Goal: Check status

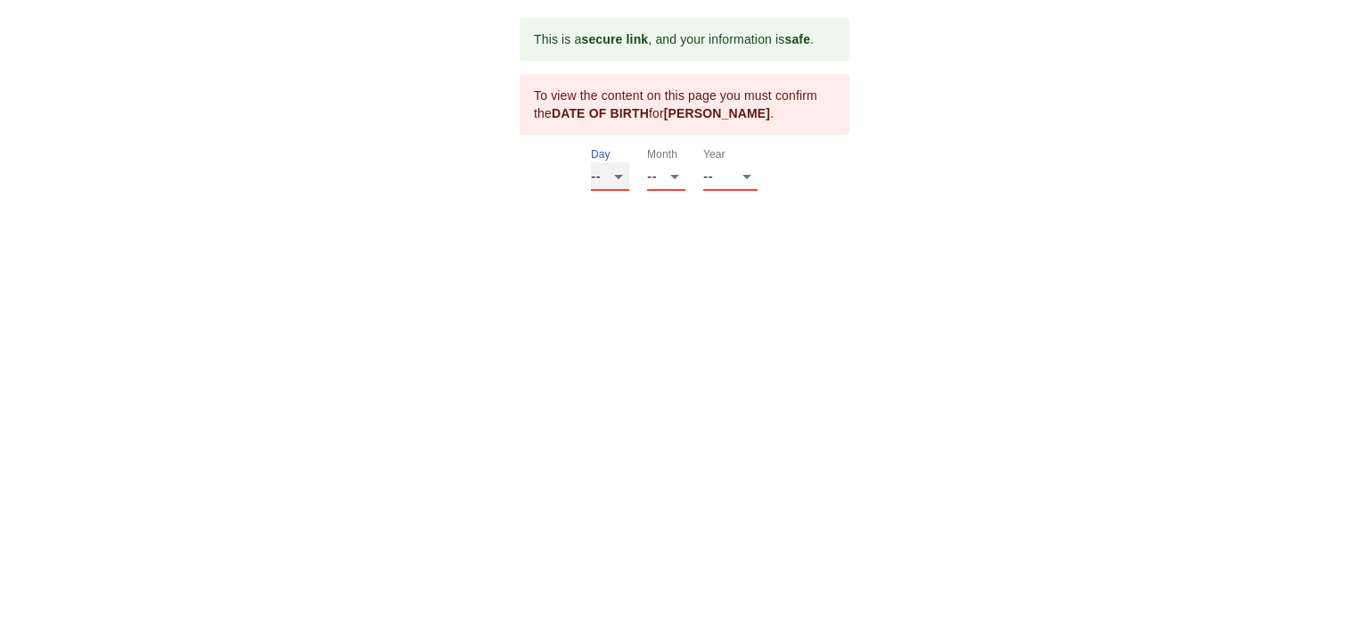
click at [619, 176] on select "-- 01 02 03 04 05 06 07 08 09 10 11 12 13 14 15 16 17 18 19 20 21 22 23 24 25 2…" at bounding box center [610, 176] width 38 height 29
select select "13"
click at [591, 162] on select "-- 01 02 03 04 05 06 07 08 09 10 11 12 13 14 15 16 17 18 19 20 21 22 23 24 25 2…" at bounding box center [610, 176] width 38 height 29
click at [680, 177] on select "-- 01 02 03 04 05 06 07 08 09 10 11 12" at bounding box center [666, 176] width 38 height 29
select select "09"
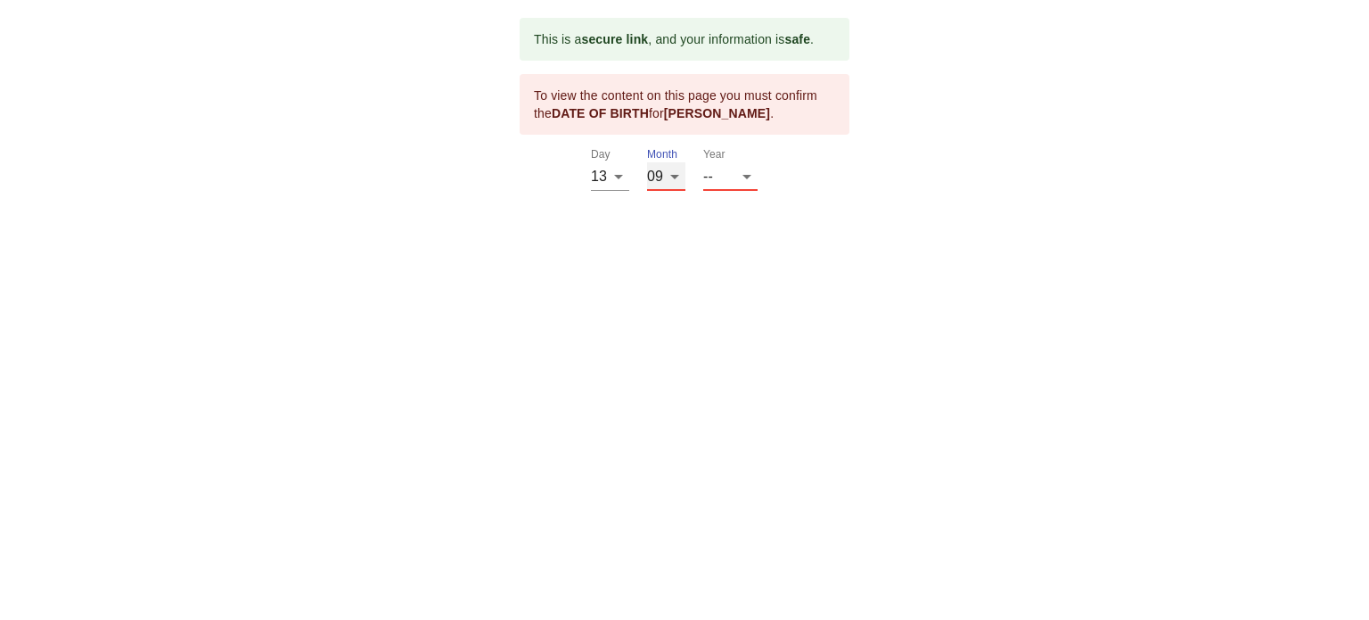
click at [647, 162] on select "-- 01 02 03 04 05 06 07 08 09 10 11 12" at bounding box center [666, 176] width 38 height 29
click at [746, 181] on select "-- 2025 2024 2023 2022 2021 2020 2019 2018 2017 2016 2015 2014 2013 2012 2011 2…" at bounding box center [730, 176] width 54 height 29
select select "1968"
click at [703, 191] on select "-- 2025 2024 2023 2022 2021 2020 2019 2018 2017 2016 2015 2014 2013 2012 2011 2…" at bounding box center [730, 176] width 54 height 29
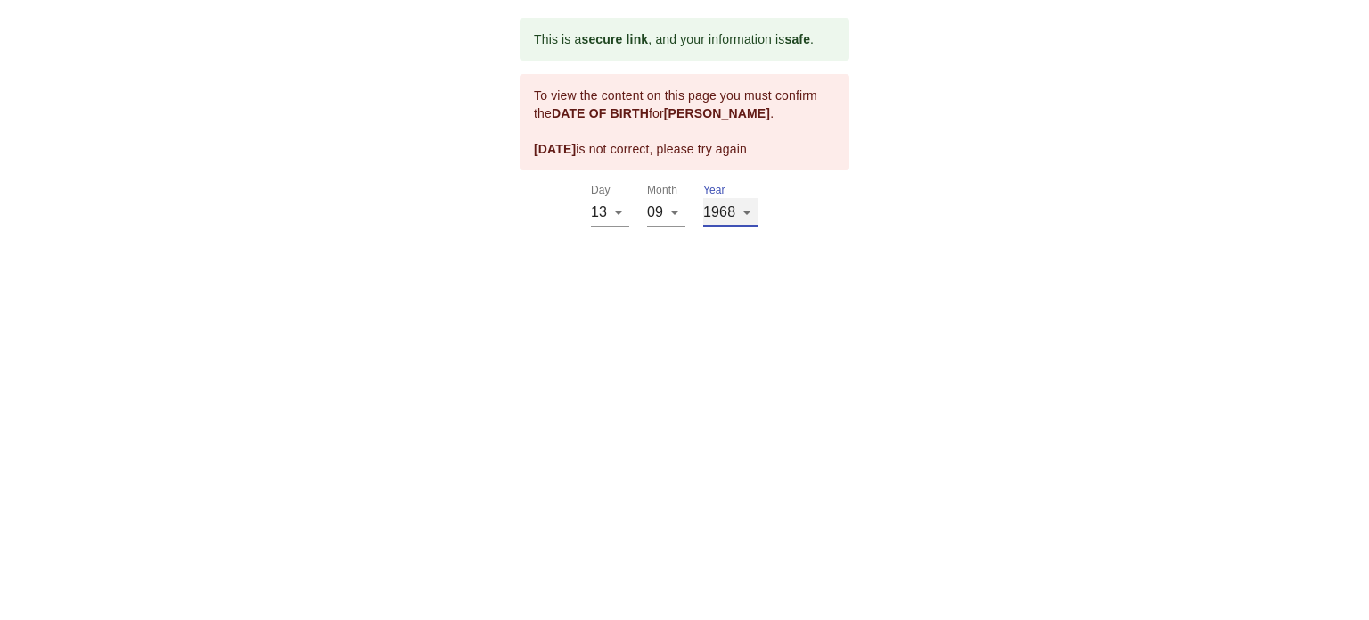
click at [744, 210] on select "-- 2025 2024 2023 2022 2021 2020 2019 2018 2017 2016 2015 2014 2013 2012 2011 2…" at bounding box center [730, 212] width 54 height 29
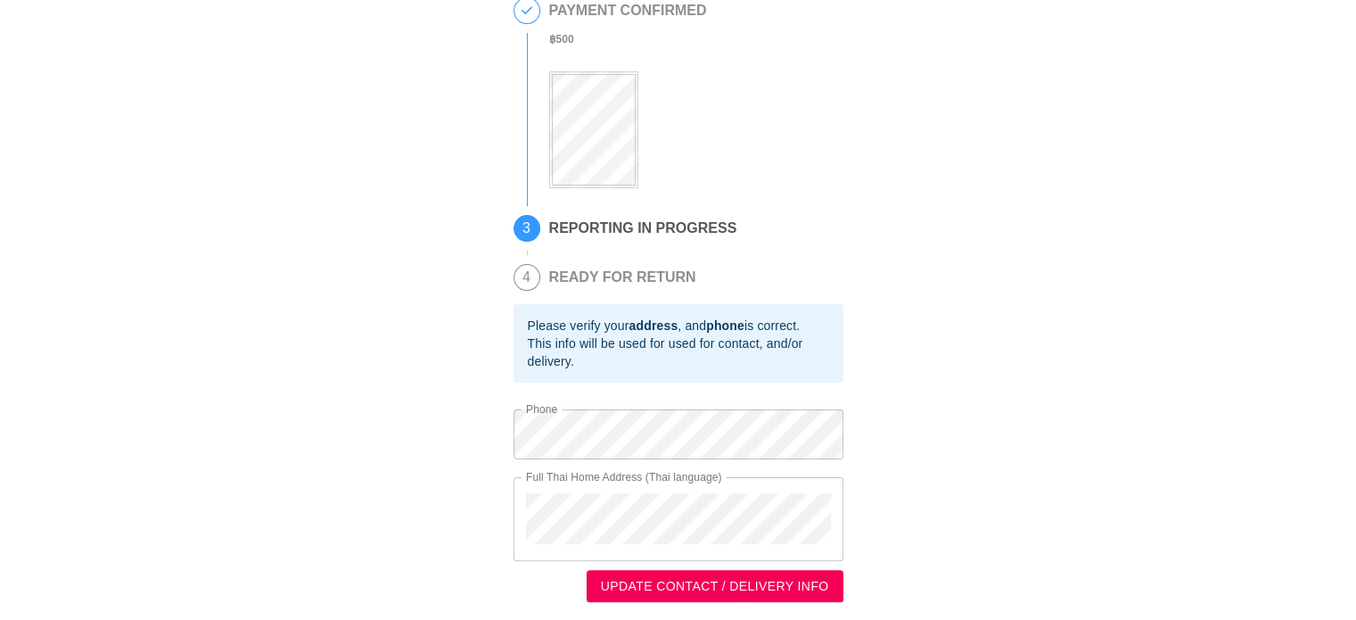
scroll to position [365, 0]
click at [520, 504] on div "Full Thai Home Address (Thai language)" at bounding box center [678, 519] width 330 height 84
click at [1214, 163] on div "This is a secure link , and your information is safe . 1 90 DAY REPORT REQUESTE…" at bounding box center [678, 132] width 1320 height 939
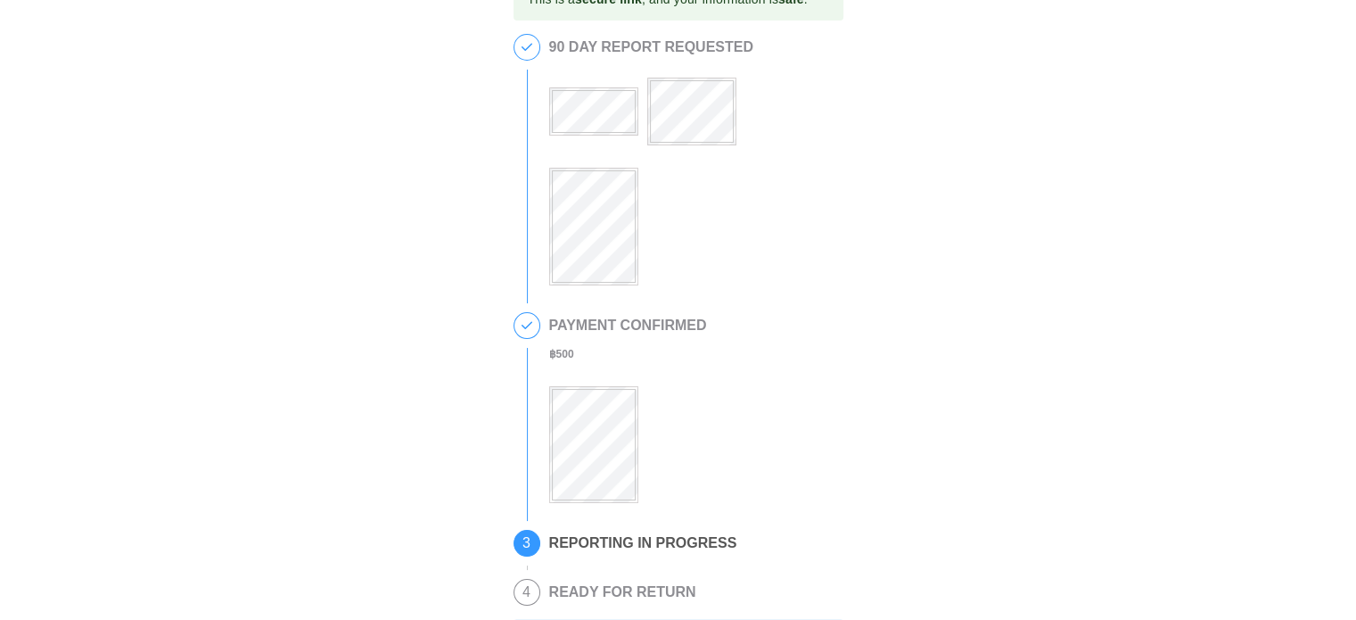
scroll to position [9, 0]
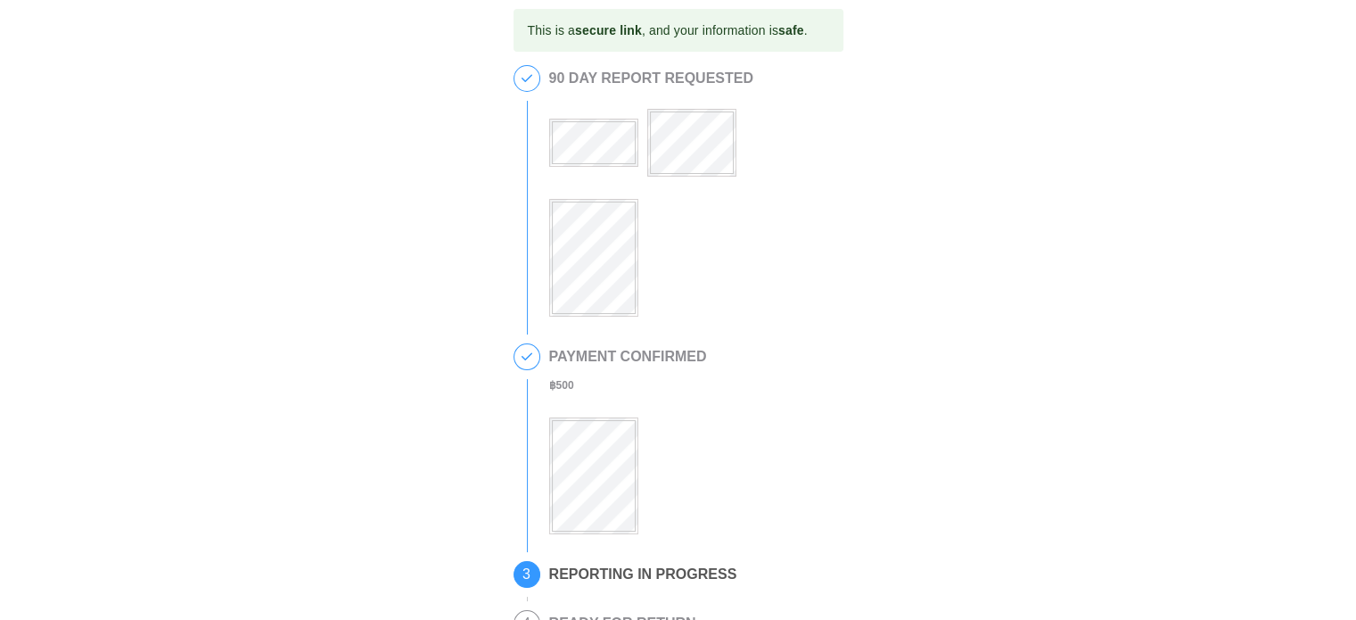
click at [648, 259] on div at bounding box center [691, 201] width 285 height 230
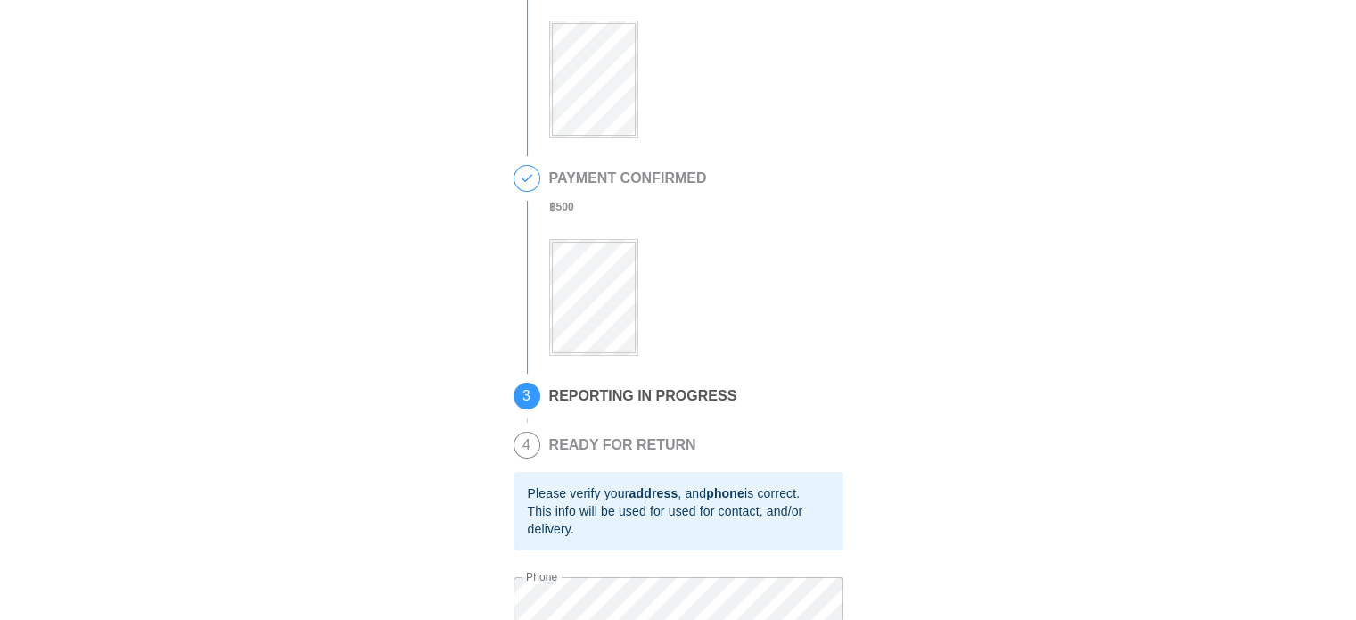
scroll to position [0, 0]
